Goal: Task Accomplishment & Management: Manage account settings

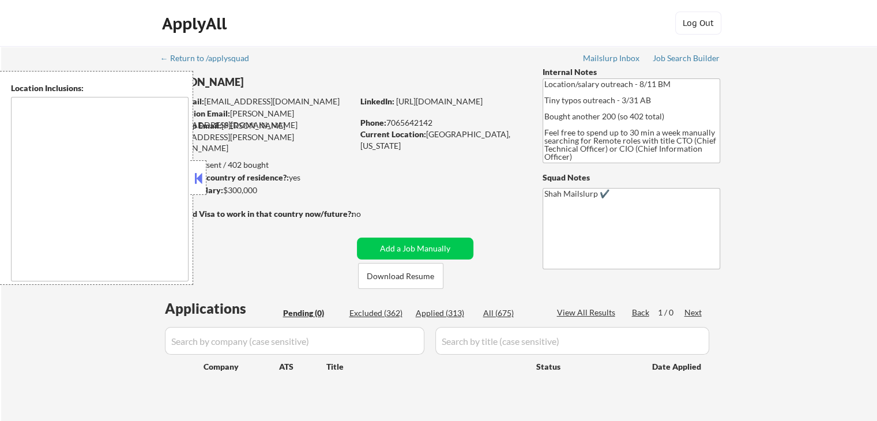
click at [201, 181] on button at bounding box center [198, 177] width 13 height 17
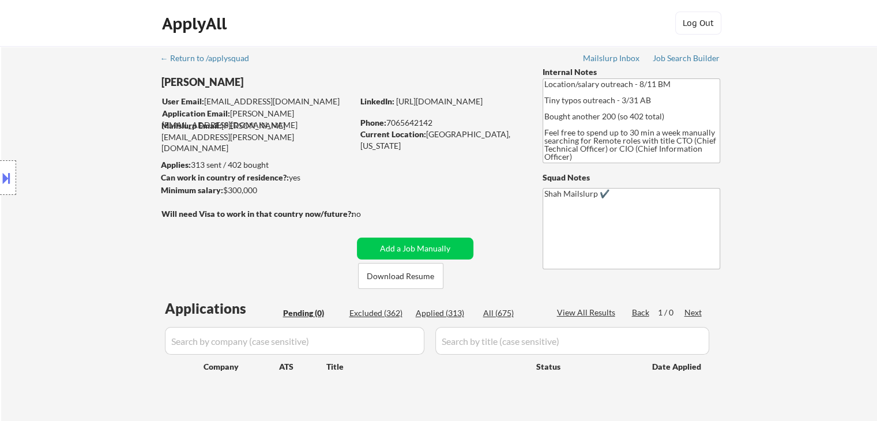
drag, startPoint x: 439, startPoint y: 314, endPoint x: 415, endPoint y: 322, distance: 24.8
click at [439, 314] on div "Applied (313)" at bounding box center [445, 313] width 58 height 12
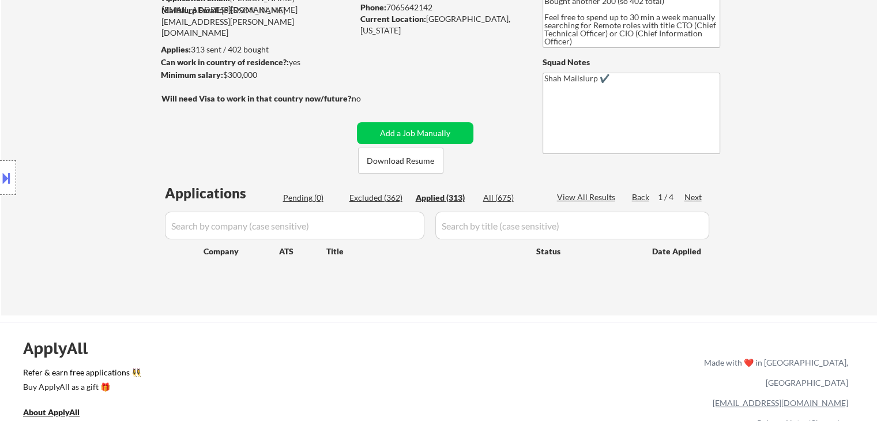
select select ""applied""
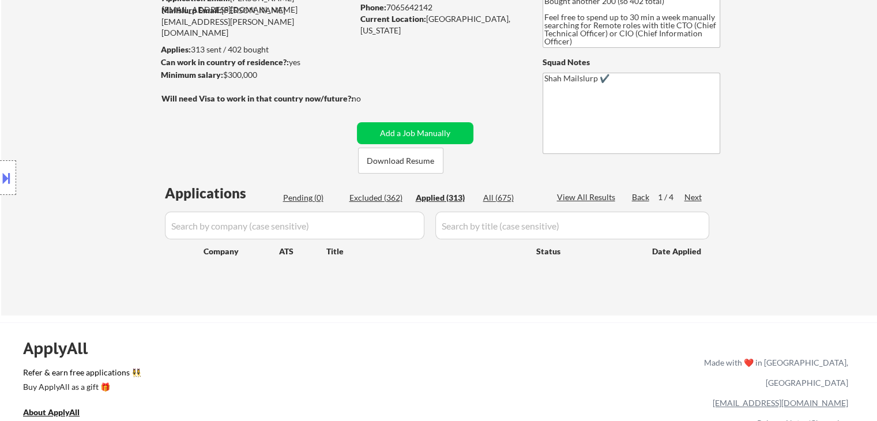
select select ""applied""
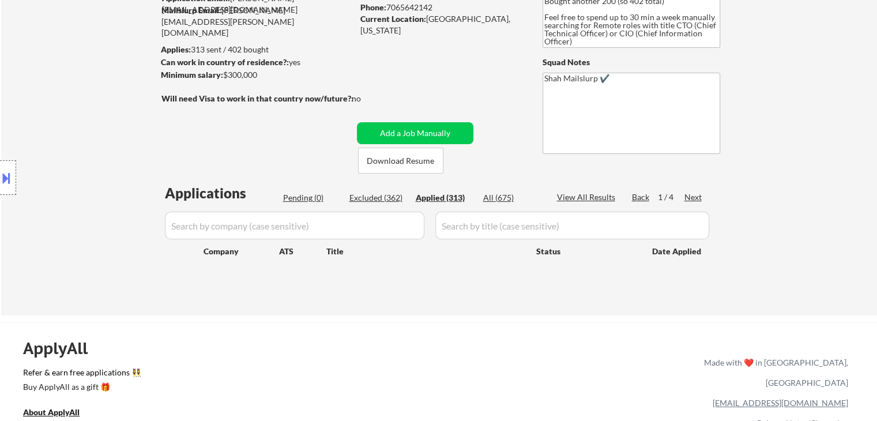
select select ""applied""
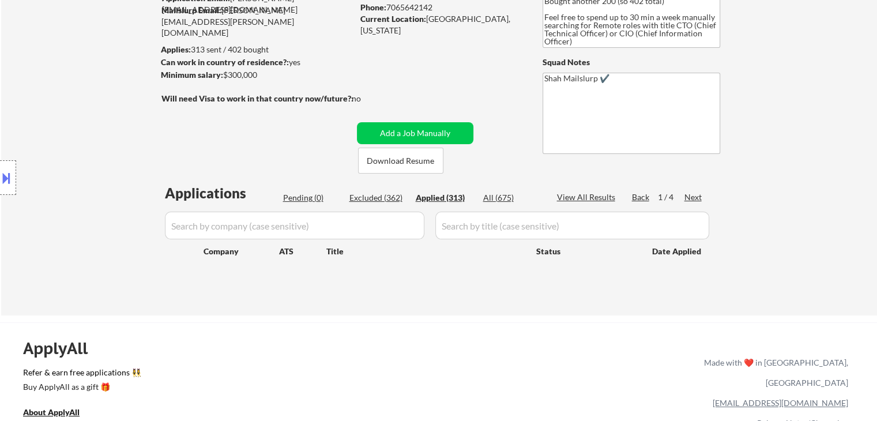
select select ""applied""
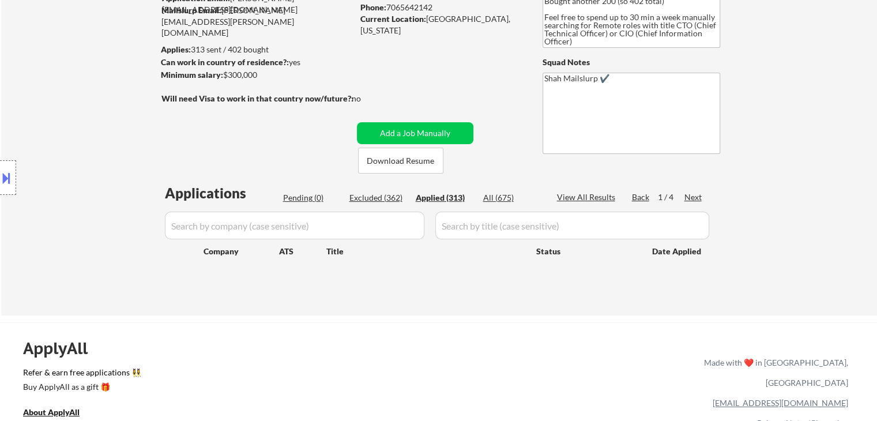
select select ""applied""
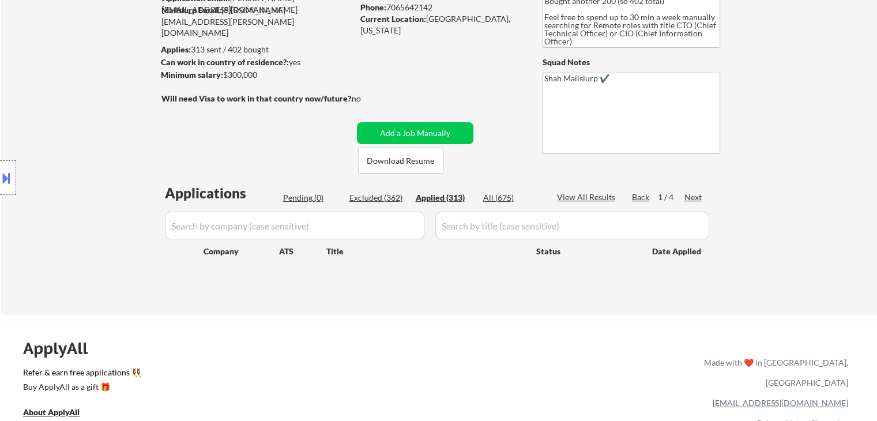
select select ""applied""
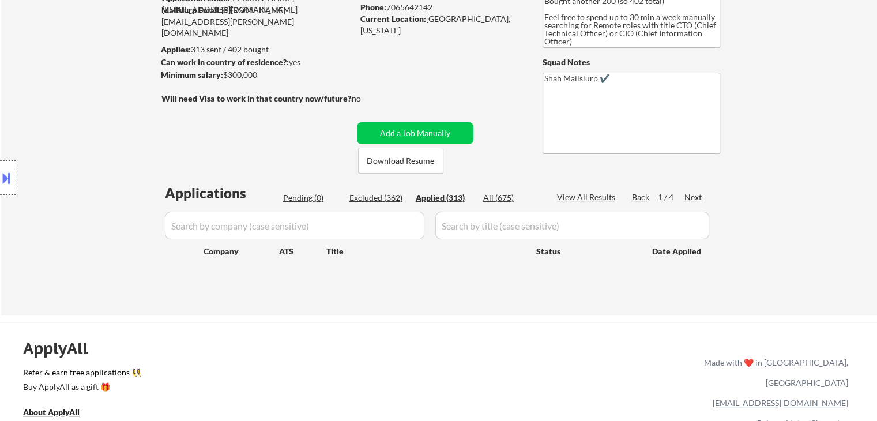
select select ""applied""
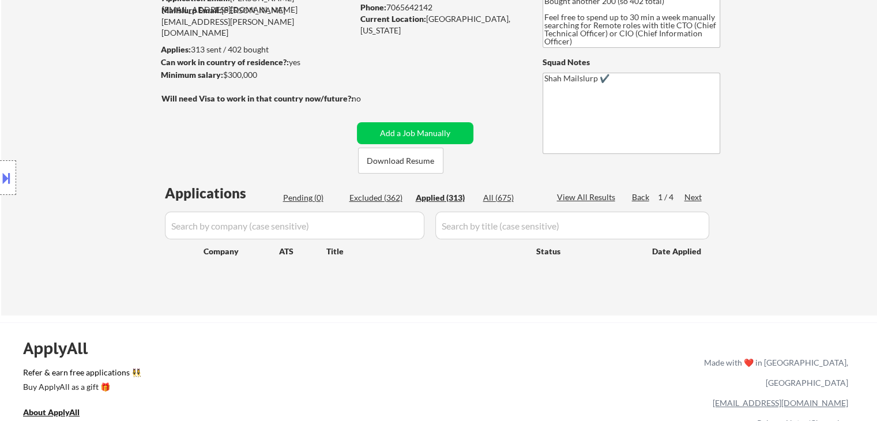
select select ""applied""
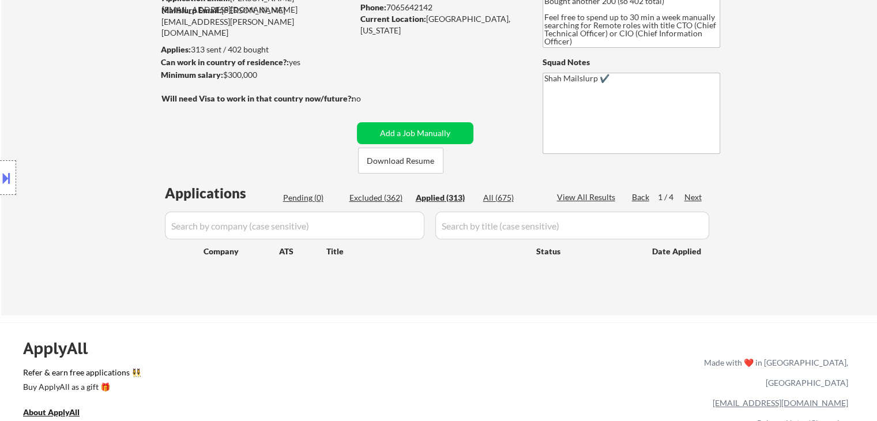
select select ""applied""
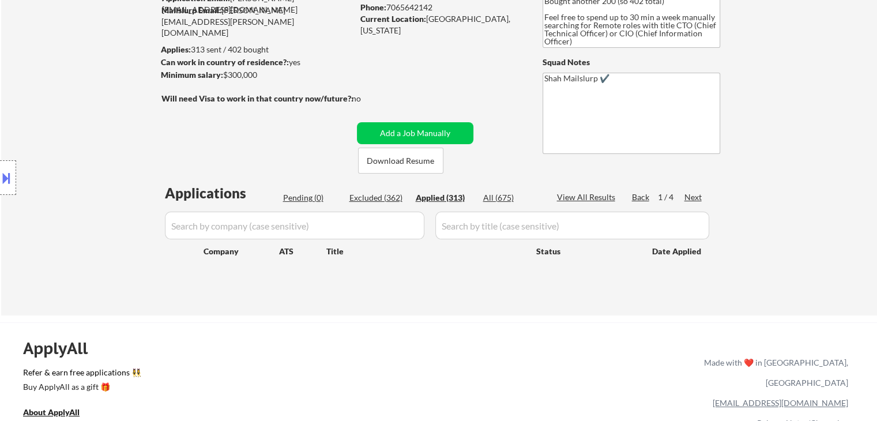
select select ""applied""
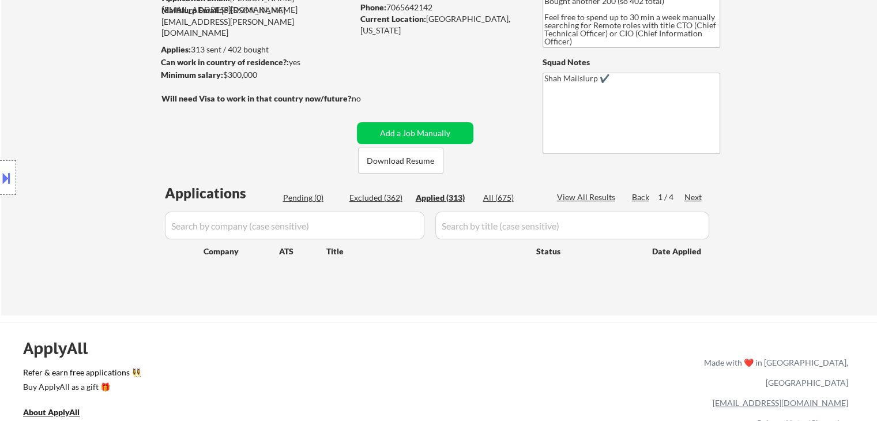
select select ""applied""
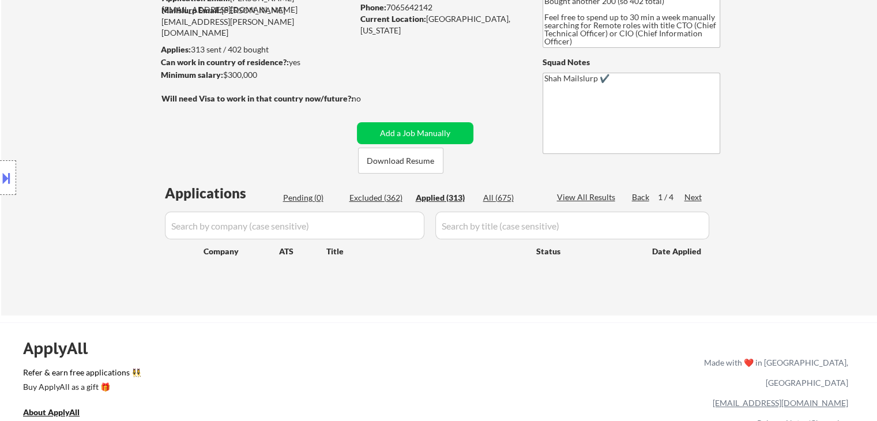
select select ""applied""
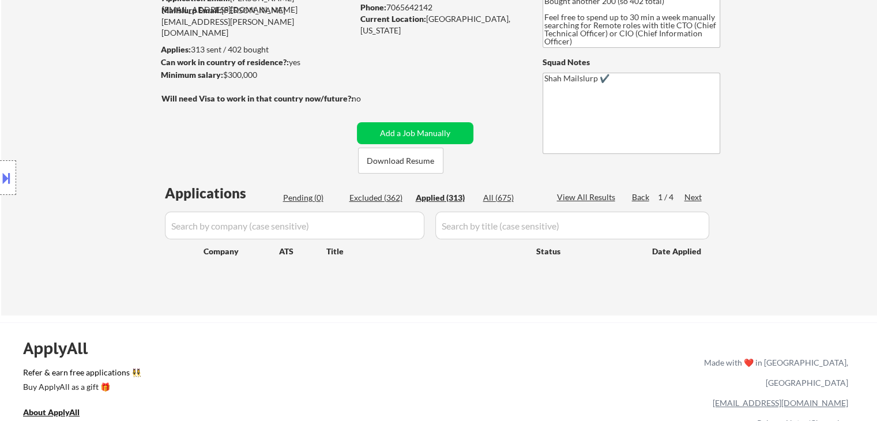
select select ""applied""
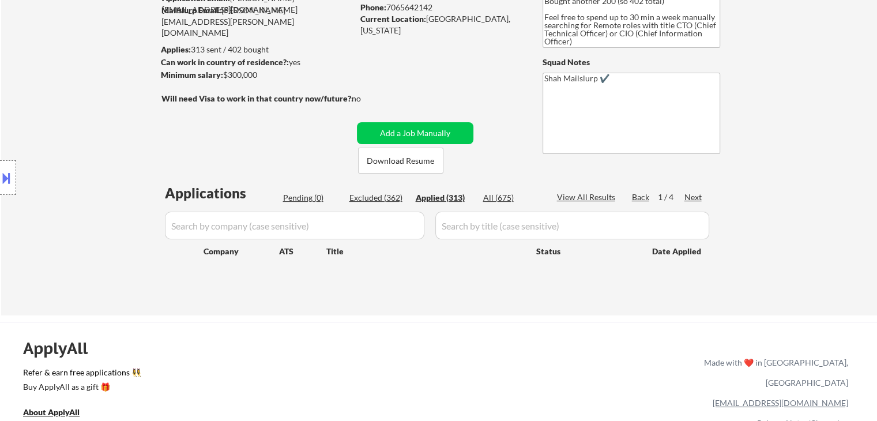
select select ""applied""
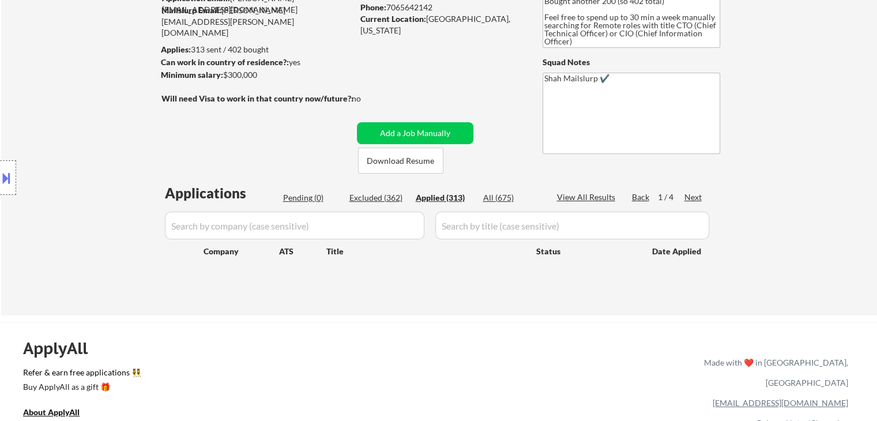
select select ""applied""
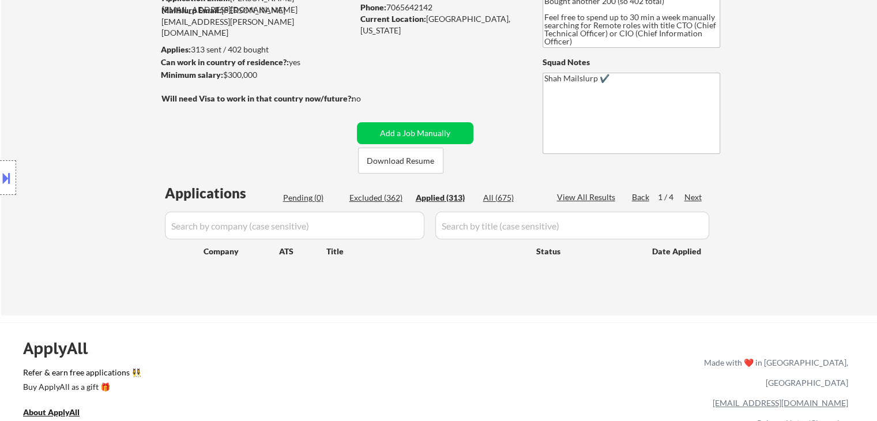
select select ""applied""
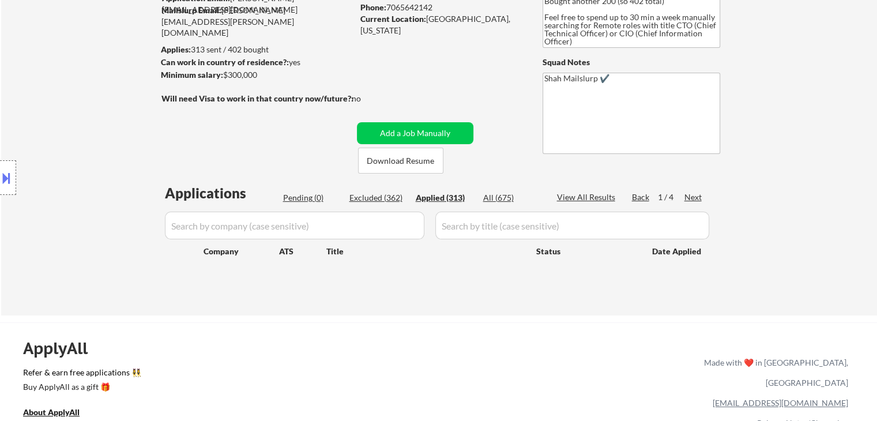
select select ""applied""
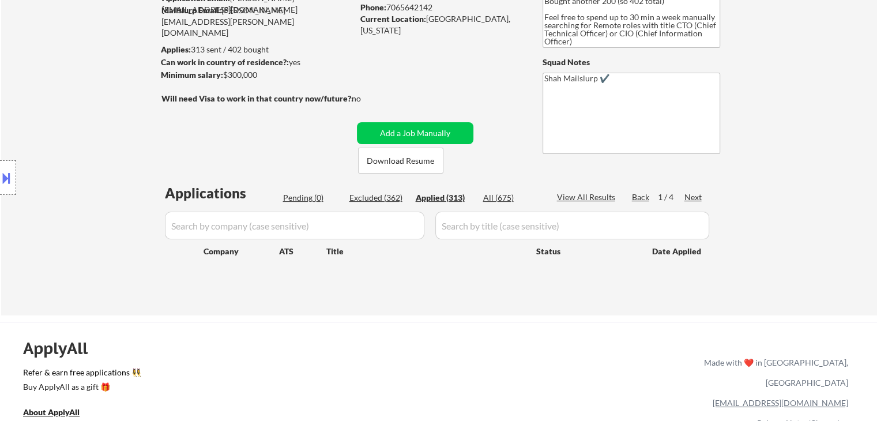
select select ""applied""
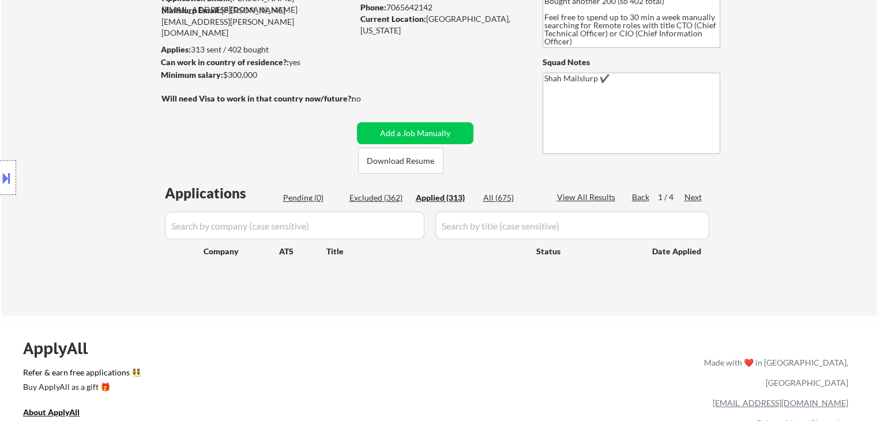
select select ""applied""
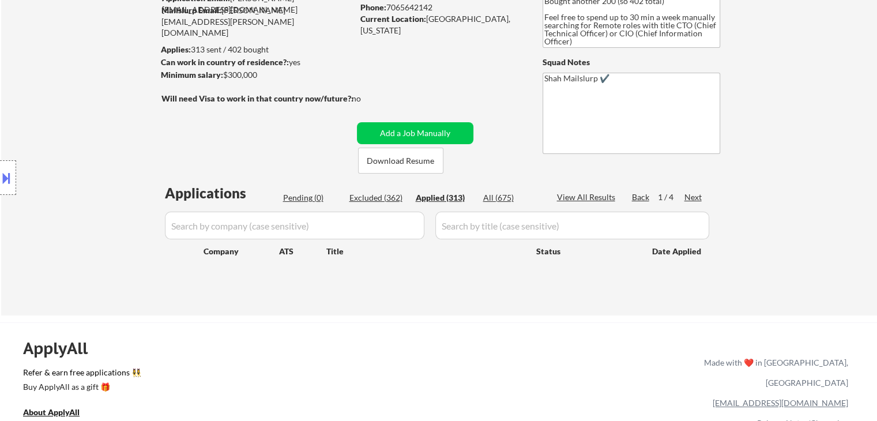
select select ""applied""
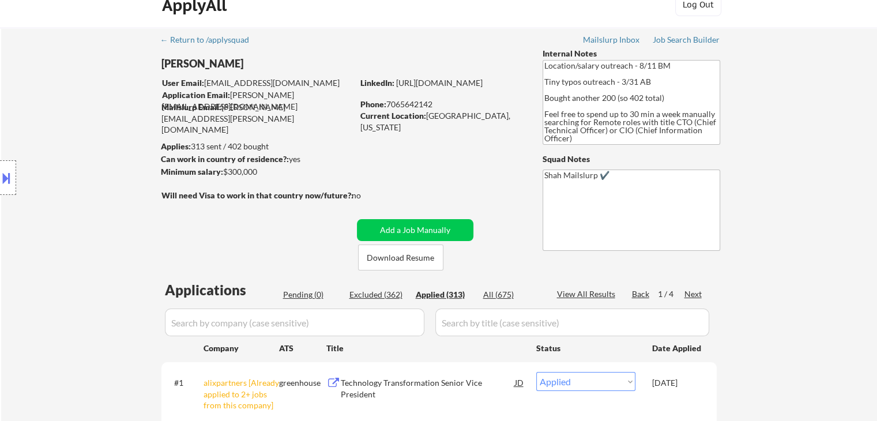
scroll to position [0, 0]
